Goal: Task Accomplishment & Management: Use online tool/utility

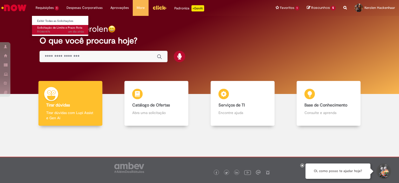
click at [63, 29] on span "Solicitação de Limite e Prazo Rota" at bounding box center [59, 28] width 45 height 4
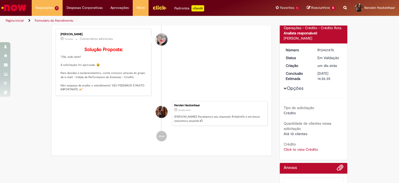
scroll to position [67, 0]
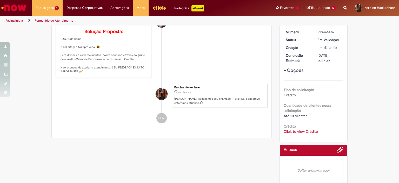
click at [308, 131] on link "Click to view Crédito" at bounding box center [301, 131] width 34 height 5
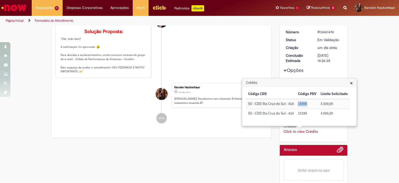
drag, startPoint x: 308, startPoint y: 104, endPoint x: 295, endPoint y: 105, distance: 13.0
click at [296, 105] on td "15056" at bounding box center [307, 104] width 23 height 10
copy td "15056"
click at [20, 126] on div "Verificar Código de Barras Aguardando Aprovação Aguardando atendimento Em andam…" at bounding box center [199, 73] width 399 height 228
drag, startPoint x: 306, startPoint y: 112, endPoint x: 296, endPoint y: 112, distance: 10.1
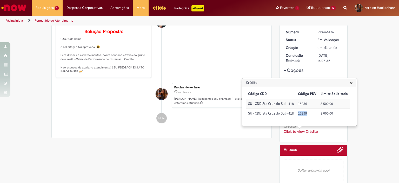
click at [296, 112] on td "15299" at bounding box center [307, 113] width 23 height 9
copy td "15299"
click at [42, 143] on div "Verificar Código de Barras Aguardando Aprovação Aguardando atendimento Em andam…" at bounding box center [199, 73] width 399 height 228
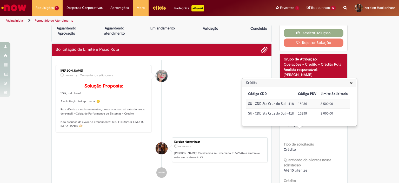
scroll to position [10, 0]
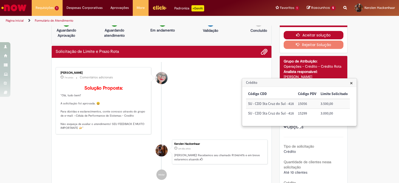
click at [332, 34] on button "Aceitar solução" at bounding box center [314, 35] width 60 height 8
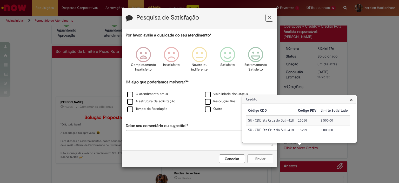
click at [272, 16] on button "Feedback" at bounding box center [270, 18] width 8 height 8
